Goal: Complete application form

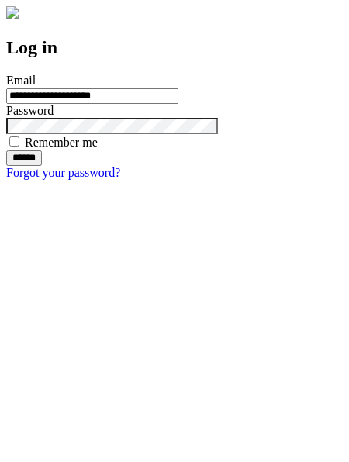
type input "**********"
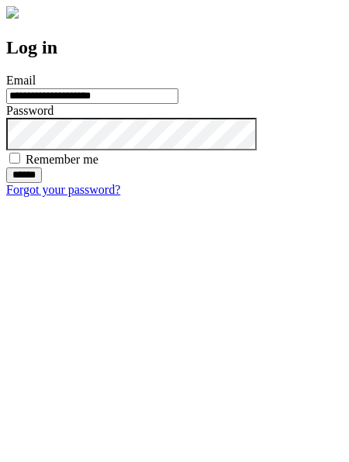
click at [42, 183] on input "******" at bounding box center [24, 174] width 36 height 15
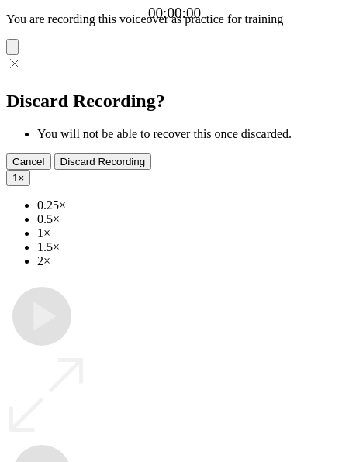
type input "**********"
